Goal: Task Accomplishment & Management: Complete application form

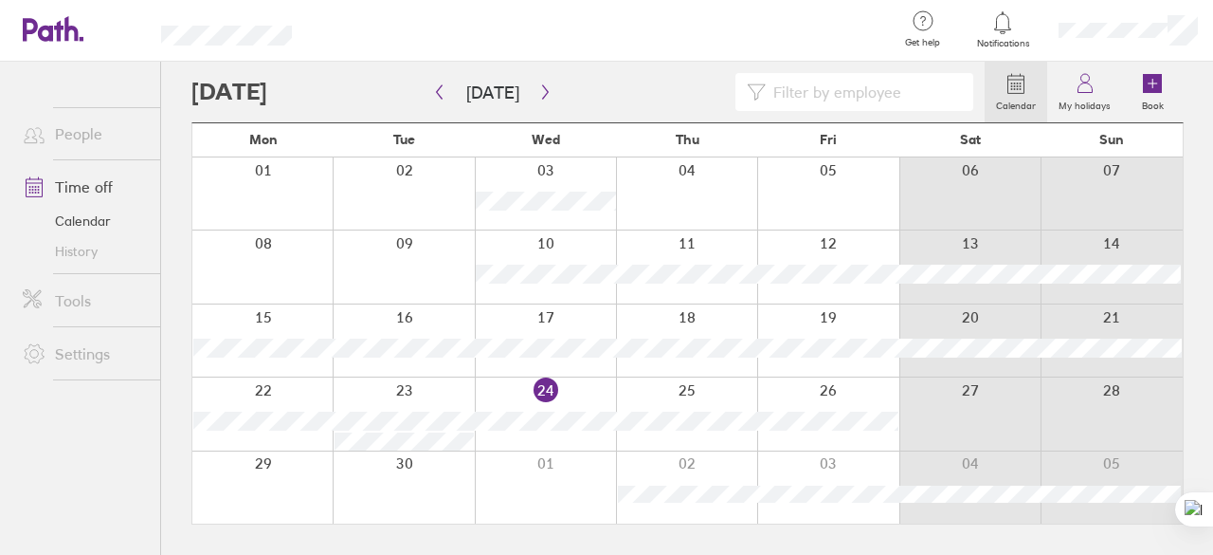
click at [837, 477] on div at bounding box center [827, 487] width 141 height 72
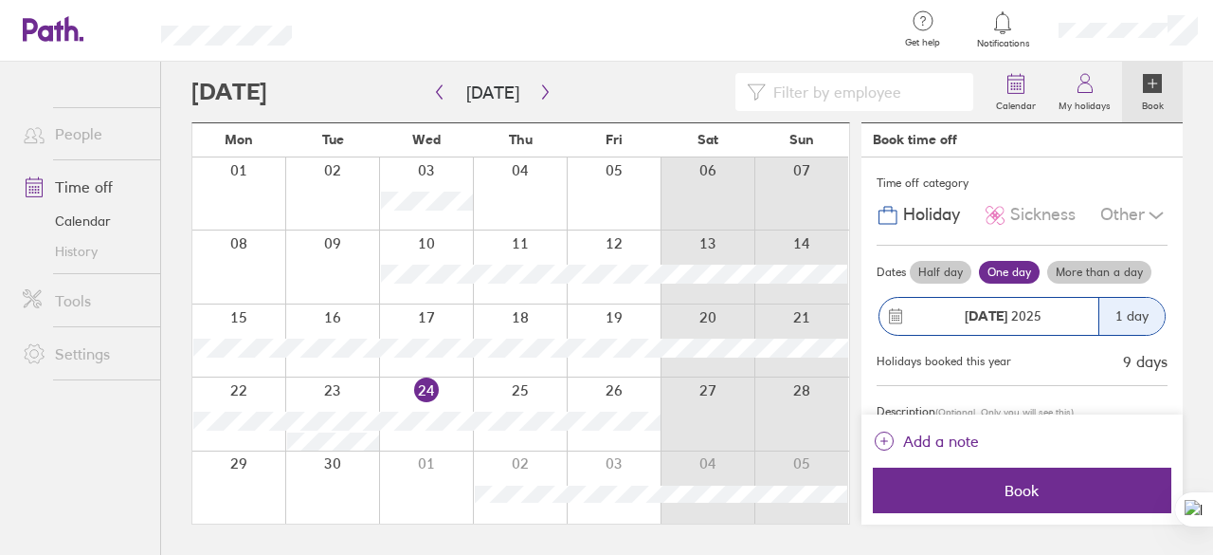
click at [630, 473] on div at bounding box center [614, 487] width 94 height 72
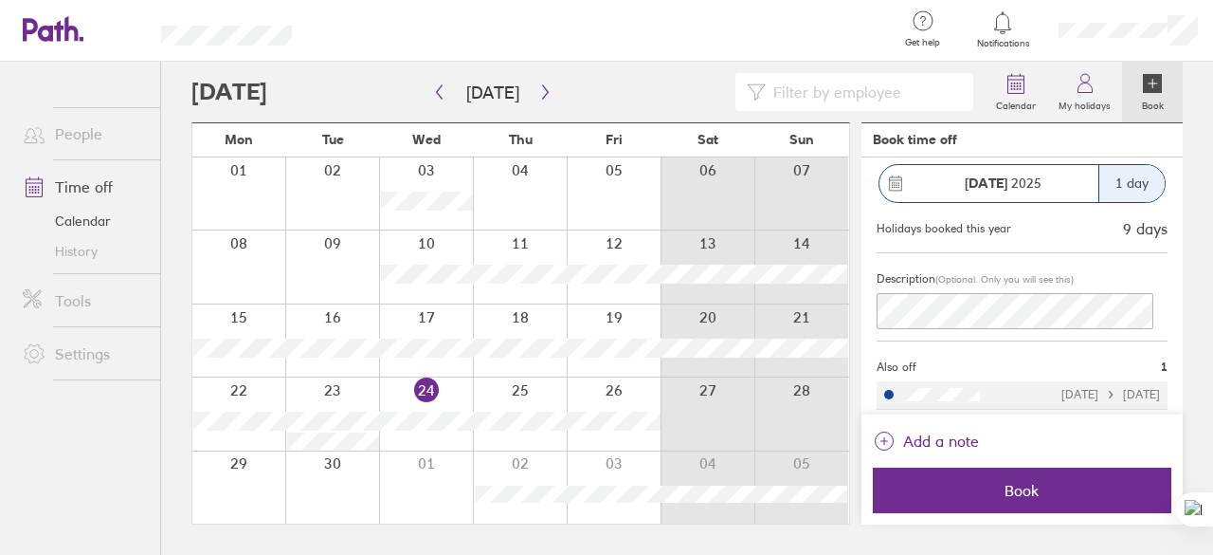
scroll to position [137, 0]
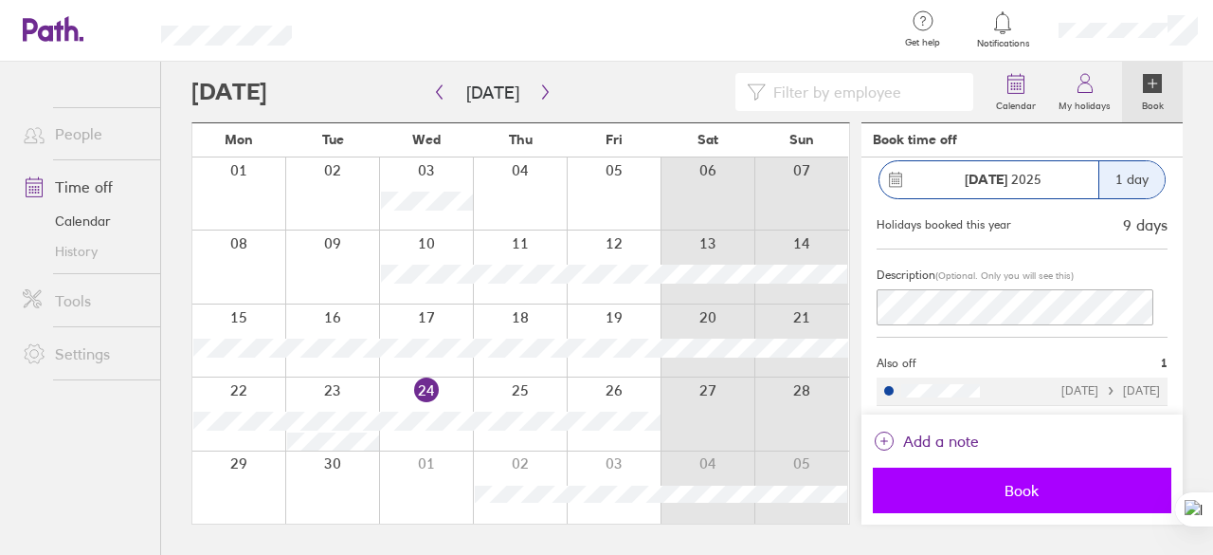
click at [996, 489] on span "Book" at bounding box center [1022, 490] width 272 height 17
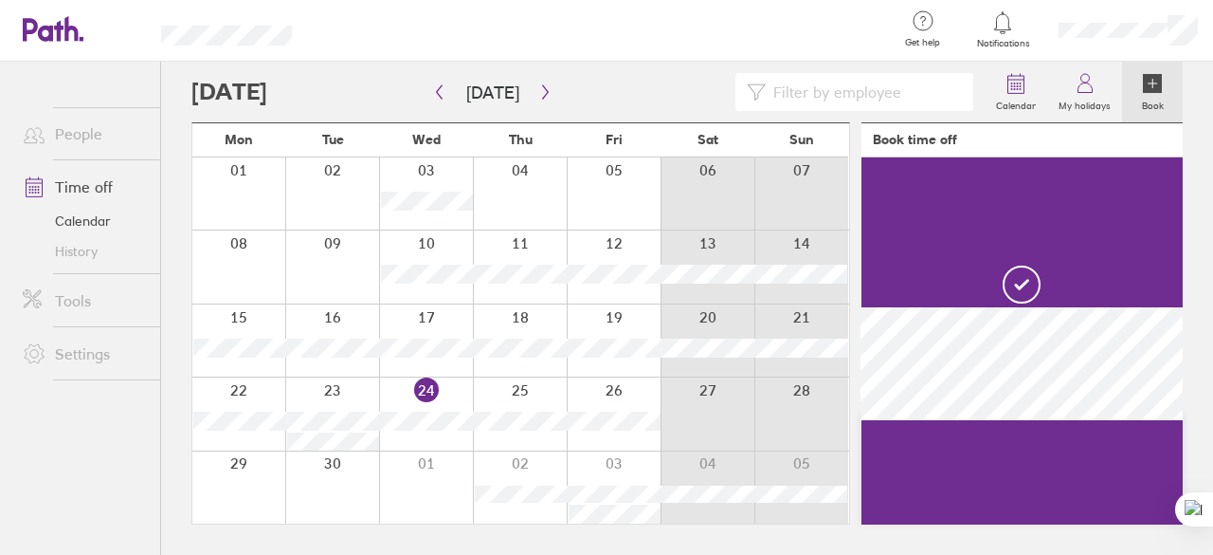
scroll to position [0, 0]
